Goal: Book appointment/travel/reservation

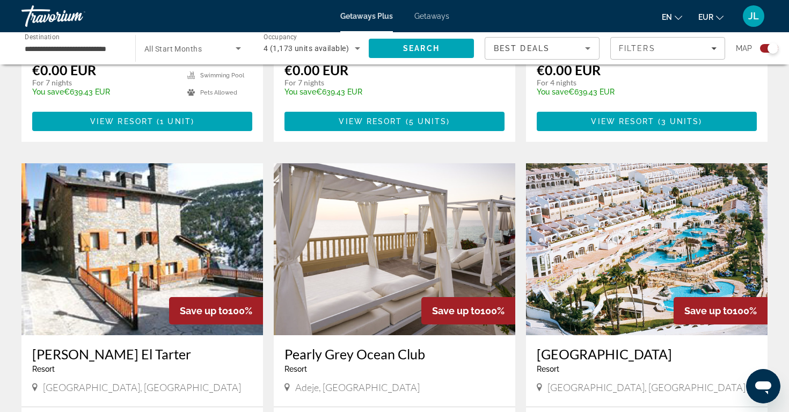
scroll to position [1331, 0]
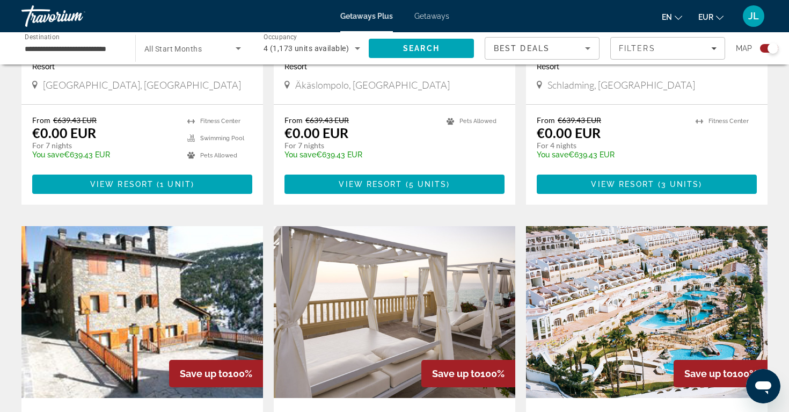
click at [214, 54] on span "Search widget" at bounding box center [189, 48] width 91 height 13
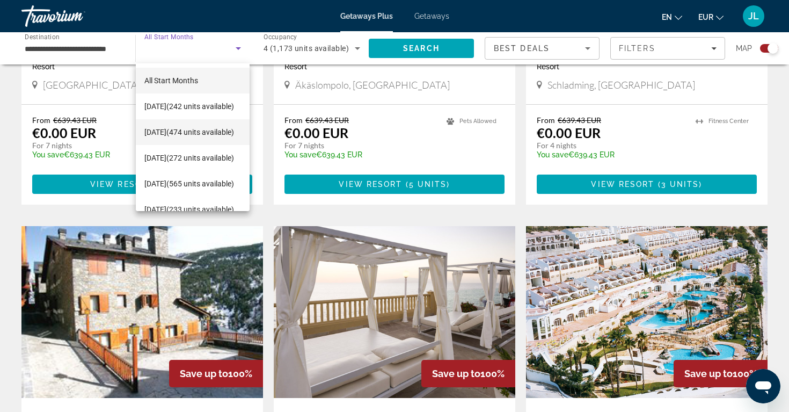
click at [216, 130] on span "[DATE] (474 units available)" at bounding box center [189, 132] width 90 height 13
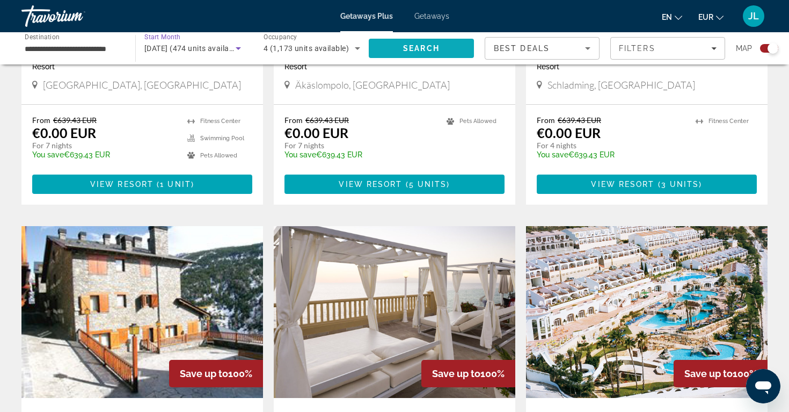
click at [411, 52] on span "Search" at bounding box center [421, 48] width 36 height 9
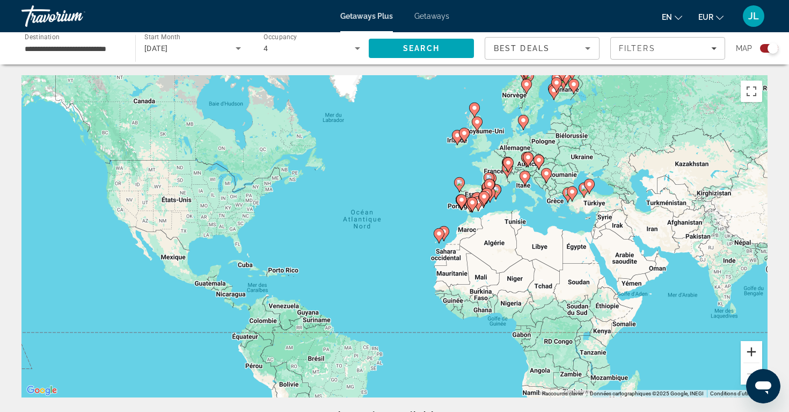
click at [747, 342] on button "Zoom avant" at bounding box center [751, 351] width 21 height 21
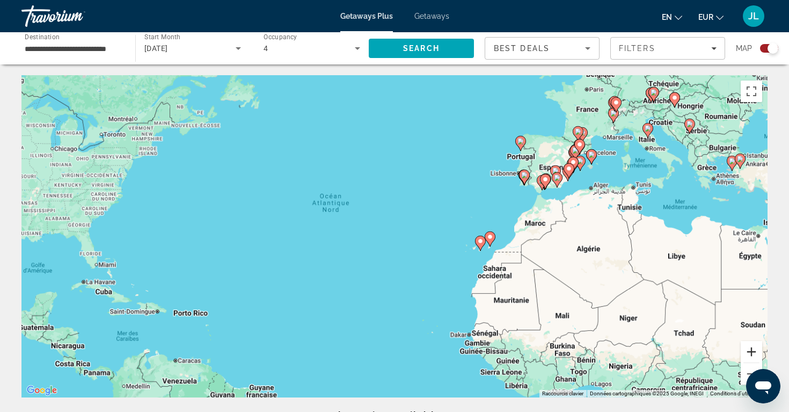
click at [747, 342] on button "Zoom avant" at bounding box center [751, 351] width 21 height 21
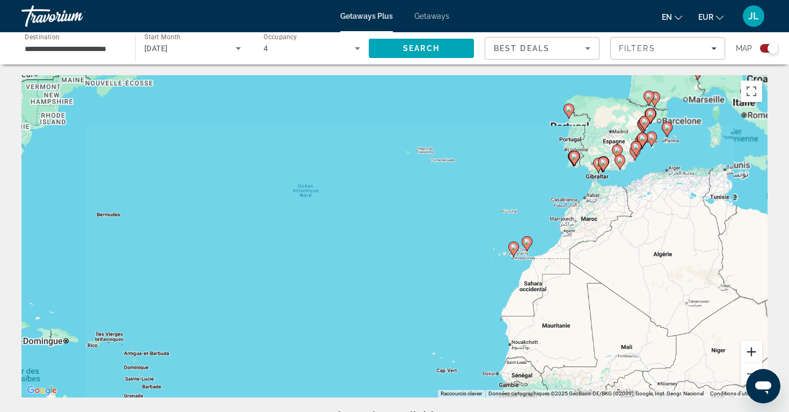
click at [747, 342] on button "Zoom avant" at bounding box center [751, 351] width 21 height 21
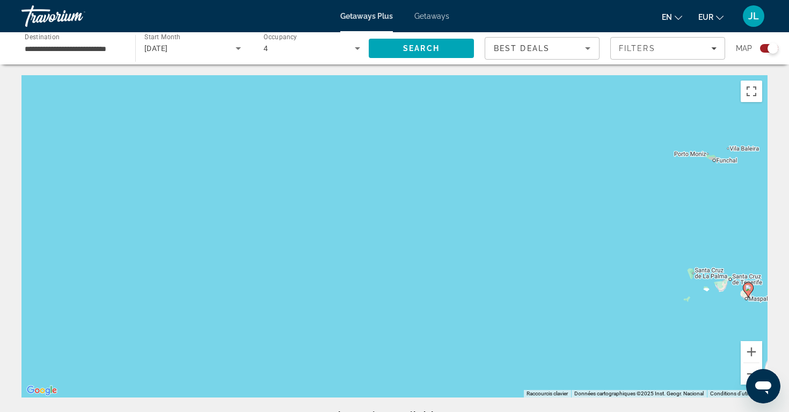
drag, startPoint x: 665, startPoint y: 206, endPoint x: 423, endPoint y: 276, distance: 252.5
click at [423, 276] on div "Pour activer le glissement avec le clavier, appuyez sur Alt+Entrée. Une fois ce…" at bounding box center [394, 236] width 746 height 322
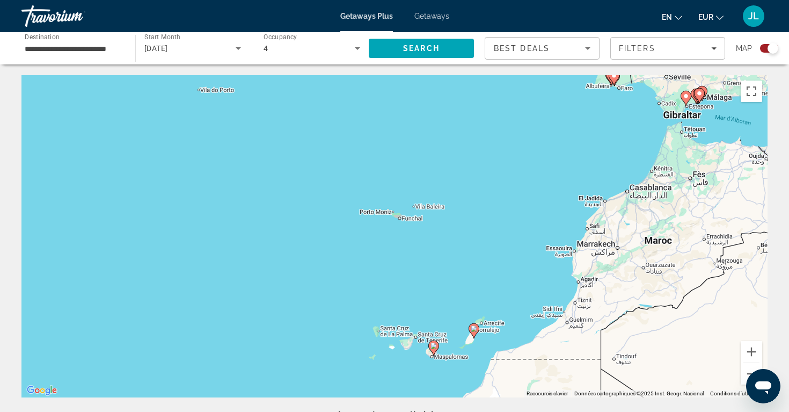
drag, startPoint x: 650, startPoint y: 193, endPoint x: 590, endPoint y: 175, distance: 62.1
click at [590, 175] on div "Pour activer le glissement avec le clavier, appuyez sur Alt+Entrée. Une fois ce…" at bounding box center [394, 236] width 746 height 322
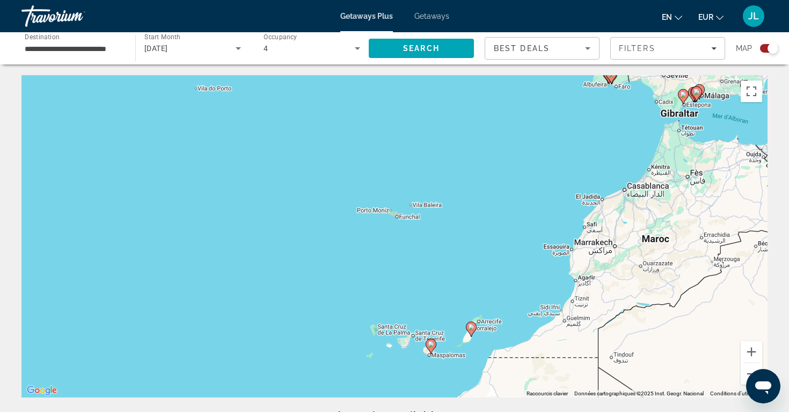
click at [472, 329] on image "Main content" at bounding box center [471, 327] width 6 height 6
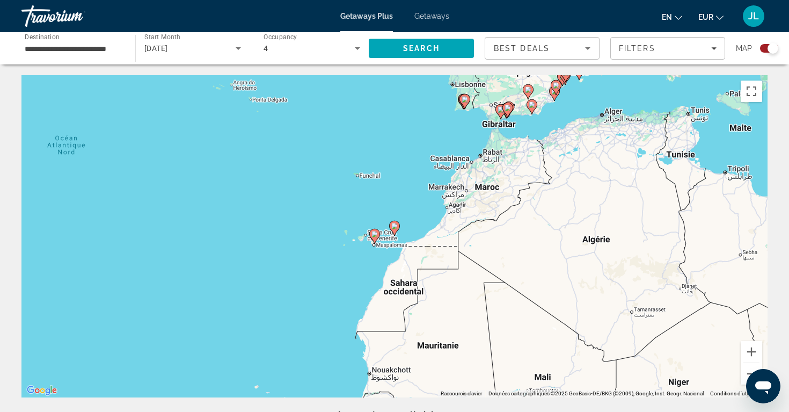
click at [379, 236] on icon "Main content" at bounding box center [375, 236] width 10 height 14
type input "**********"
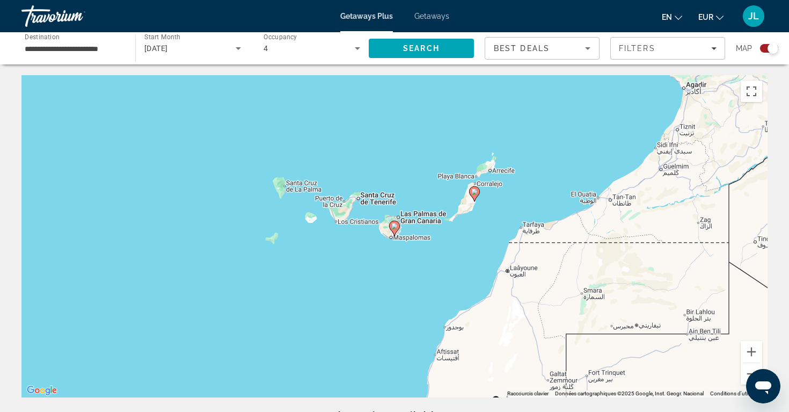
click at [475, 197] on icon "Main content" at bounding box center [475, 194] width 10 height 14
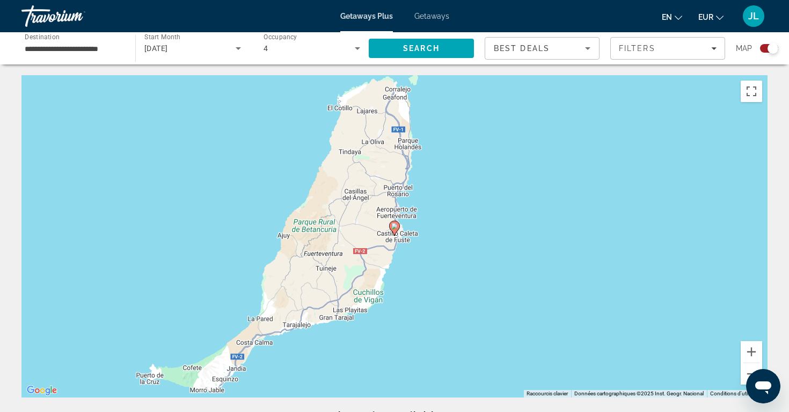
click at [395, 228] on image "Main content" at bounding box center [394, 226] width 6 height 6
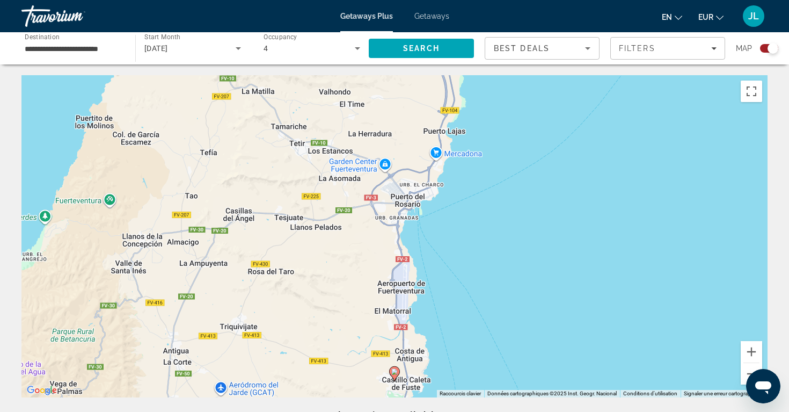
click at [395, 377] on icon "Main content" at bounding box center [395, 374] width 10 height 14
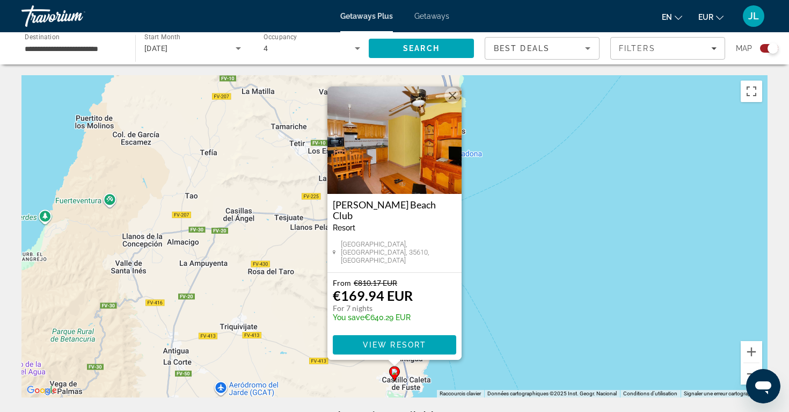
click at [455, 101] on button "Fermer" at bounding box center [452, 95] width 16 height 16
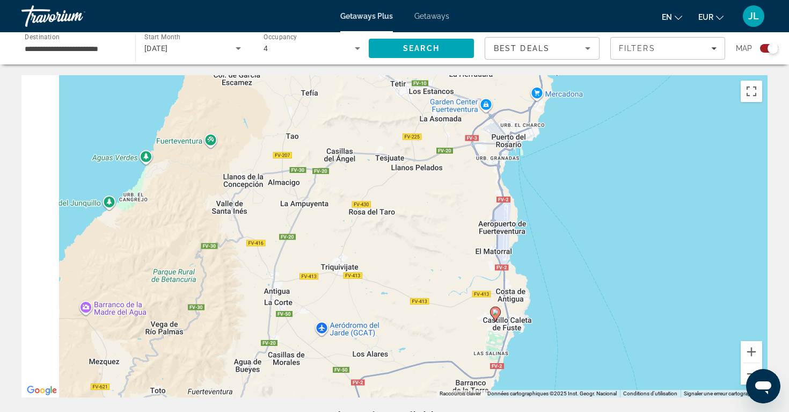
drag, startPoint x: 294, startPoint y: 255, endPoint x: 566, endPoint y: 97, distance: 314.0
click at [566, 97] on div "Pour activer le glissement avec le clavier, appuyez sur Alt+Entrée. Une fois ce…" at bounding box center [394, 236] width 746 height 322
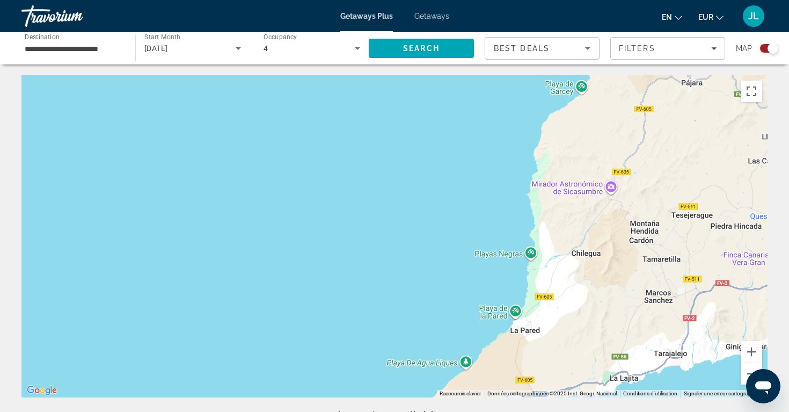
drag, startPoint x: 321, startPoint y: 237, endPoint x: 388, endPoint y: 130, distance: 126.3
click at [388, 130] on div "Pour activer le glissement avec le clavier, appuyez sur Alt+Entrée. Une fois ce…" at bounding box center [394, 236] width 746 height 322
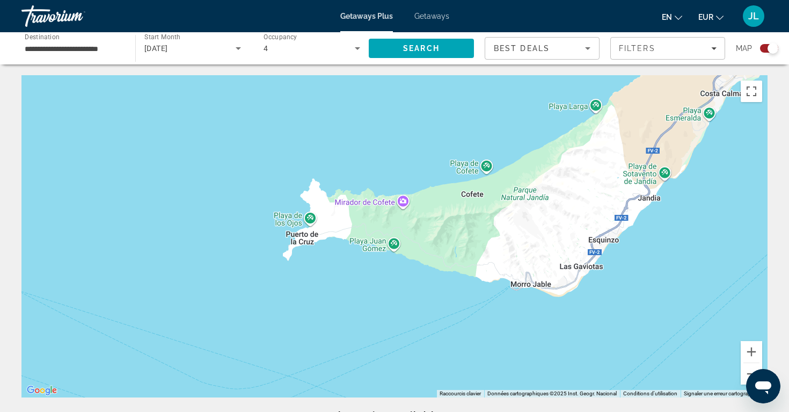
click at [208, 54] on div "[DATE]" at bounding box center [189, 48] width 91 height 13
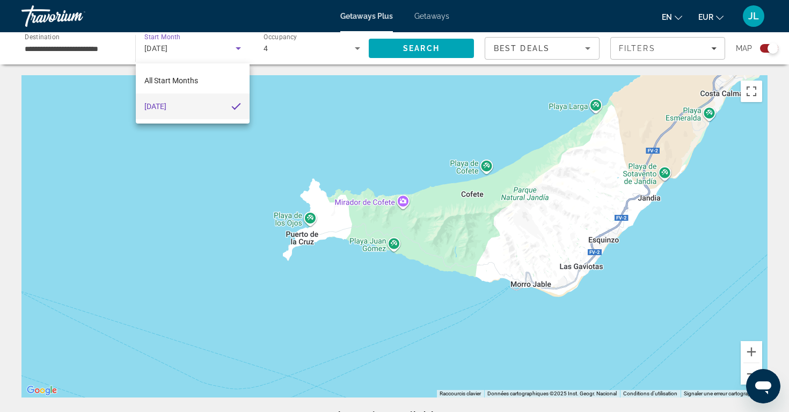
click at [194, 48] on div at bounding box center [394, 206] width 789 height 412
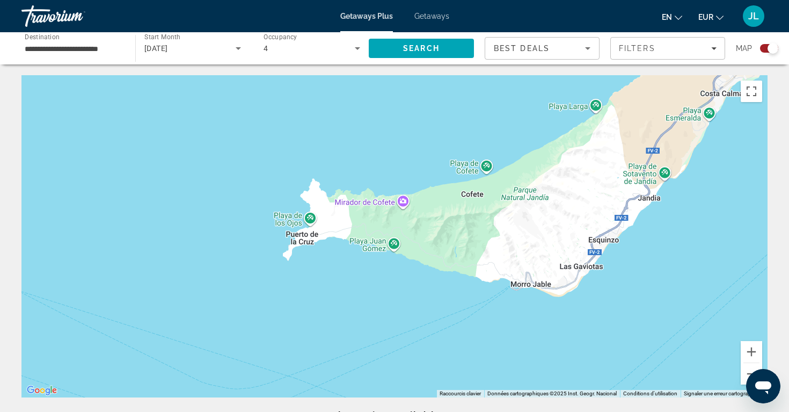
click at [97, 53] on input "**********" at bounding box center [73, 48] width 97 height 13
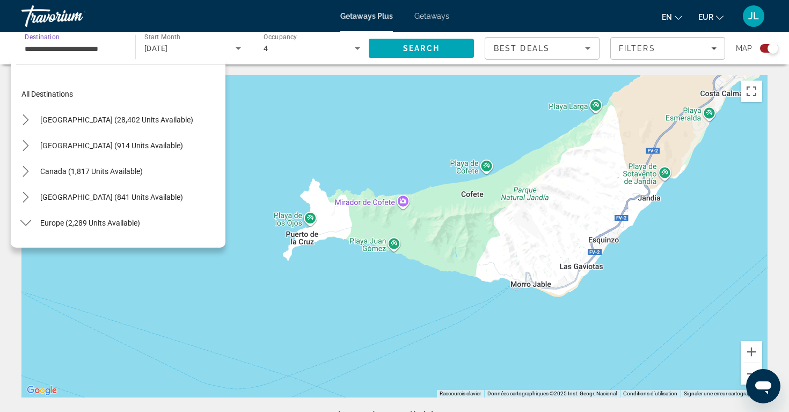
scroll to position [399, 0]
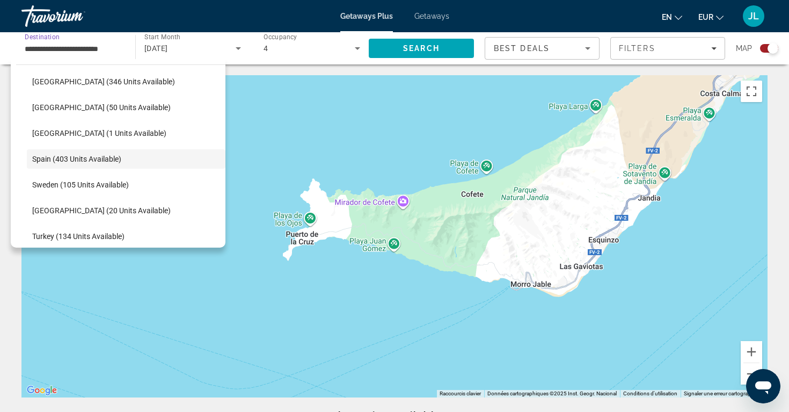
click at [194, 33] on div "Start Month All Start Months [DATE]" at bounding box center [192, 48] width 114 height 32
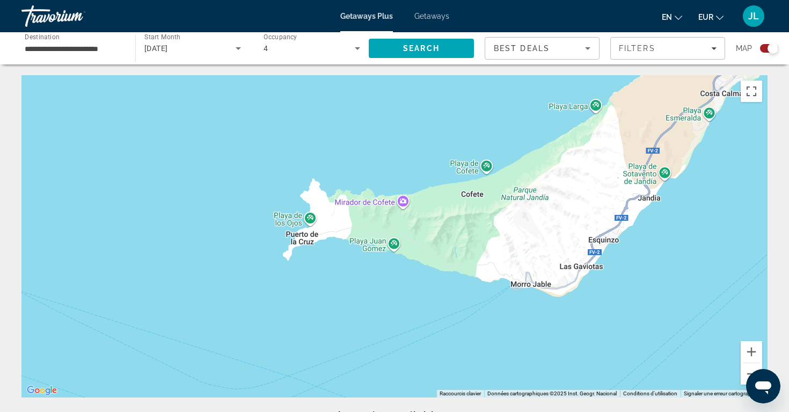
click at [195, 41] on div "[DATE]" at bounding box center [192, 48] width 97 height 30
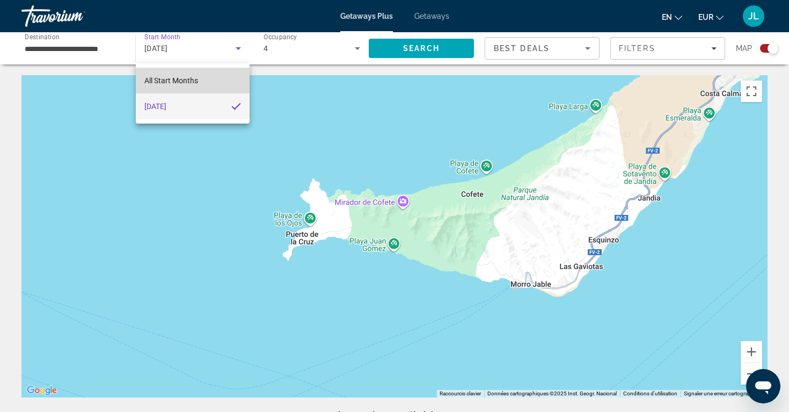
click at [203, 83] on mat-option "All Start Months" at bounding box center [193, 81] width 114 height 26
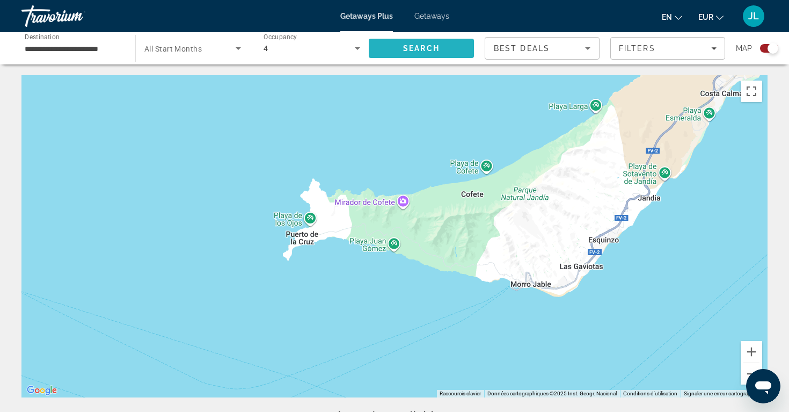
click at [426, 49] on span "Search" at bounding box center [421, 48] width 36 height 9
